Goal: Information Seeking & Learning: Learn about a topic

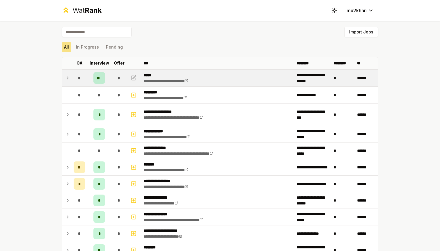
click at [72, 78] on td "*" at bounding box center [79, 78] width 16 height 16
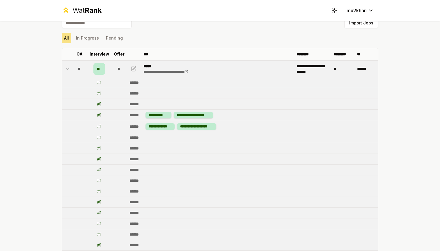
scroll to position [16, 0]
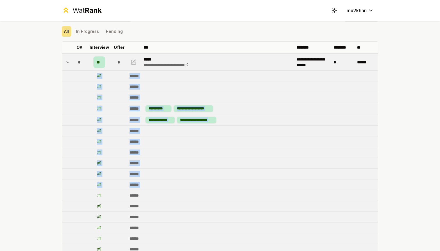
drag, startPoint x: 75, startPoint y: 78, endPoint x: 103, endPoint y: 193, distance: 117.9
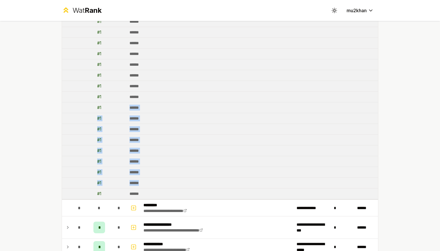
drag, startPoint x: 166, startPoint y: 187, endPoint x: 130, endPoint y: 107, distance: 87.1
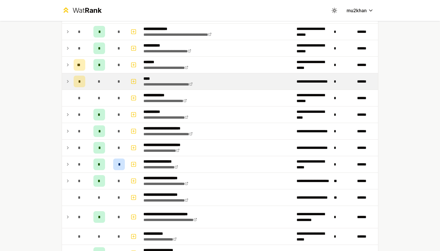
scroll to position [840, 0]
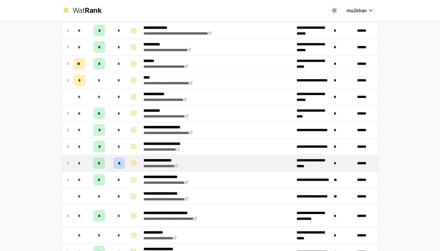
click at [68, 158] on td at bounding box center [66, 163] width 9 height 16
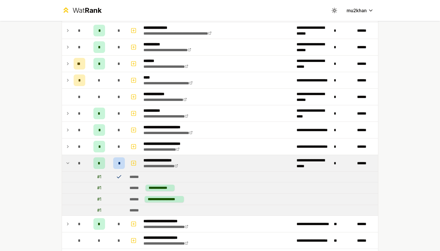
click at [68, 158] on td at bounding box center [66, 163] width 9 height 16
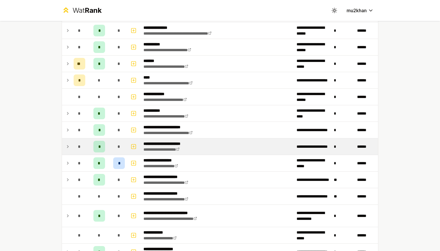
click at [68, 146] on icon at bounding box center [67, 146] width 5 height 7
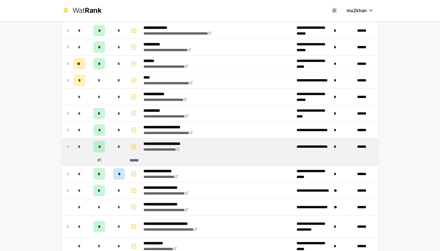
click at [68, 146] on icon at bounding box center [67, 146] width 5 height 7
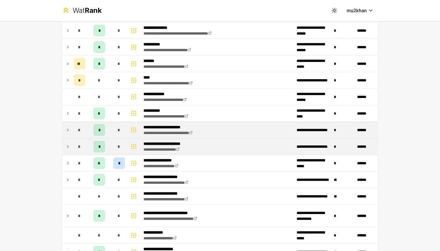
click at [67, 130] on icon at bounding box center [67, 130] width 5 height 7
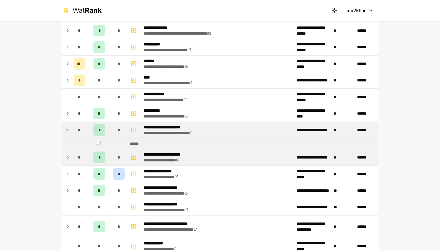
click at [67, 130] on icon at bounding box center [67, 130] width 5 height 7
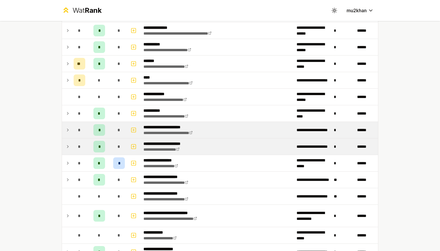
click at [67, 143] on td at bounding box center [66, 147] width 9 height 16
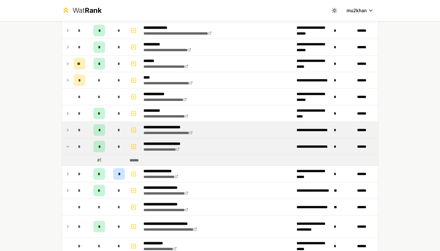
click at [67, 143] on td at bounding box center [66, 147] width 9 height 16
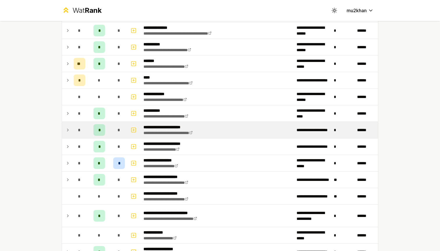
click at [65, 130] on td at bounding box center [66, 130] width 9 height 16
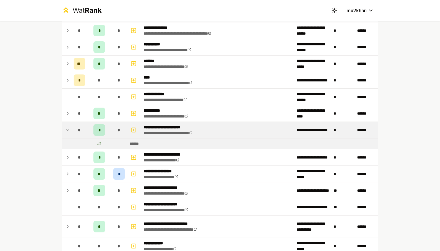
click at [65, 130] on td at bounding box center [66, 130] width 9 height 16
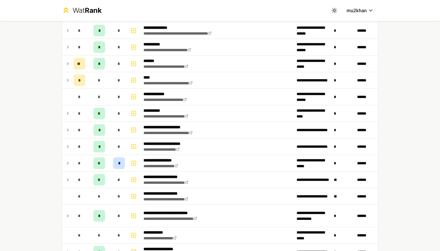
click at [67, 144] on icon at bounding box center [67, 146] width 5 height 7
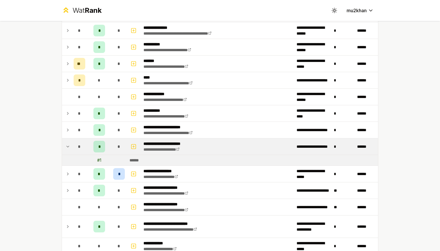
click at [67, 144] on icon at bounding box center [67, 146] width 5 height 7
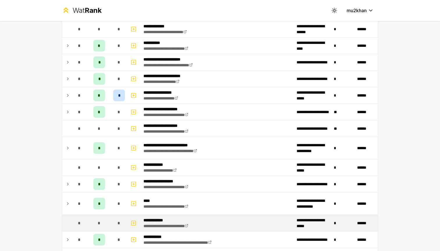
scroll to position [881, 0]
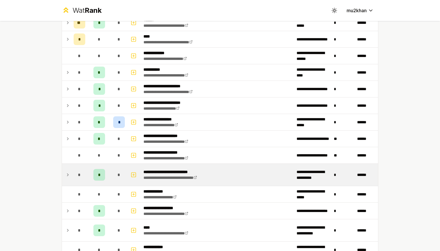
click at [67, 168] on td at bounding box center [66, 175] width 9 height 22
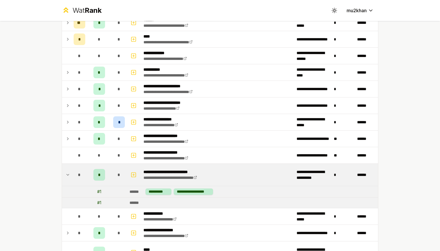
click at [67, 168] on td at bounding box center [66, 175] width 9 height 22
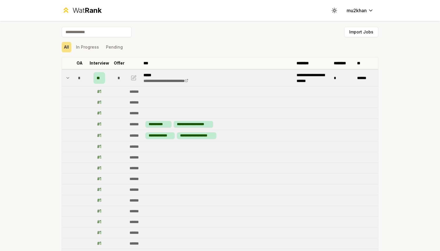
scroll to position [0, 0]
click at [68, 77] on icon at bounding box center [67, 77] width 5 height 7
